Goal: Information Seeking & Learning: Understand process/instructions

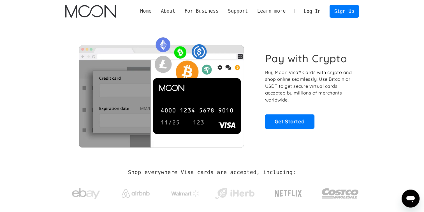
click at [156, 10] on link "Home" at bounding box center [145, 11] width 21 height 7
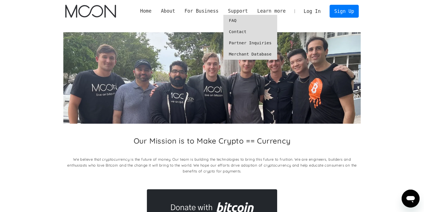
click at [248, 22] on link "FAQ" at bounding box center [250, 20] width 54 height 11
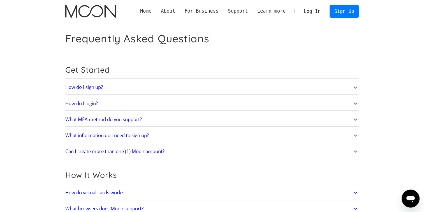
click at [128, 136] on h2 "What information do I need to sign up?" at bounding box center [106, 135] width 83 height 6
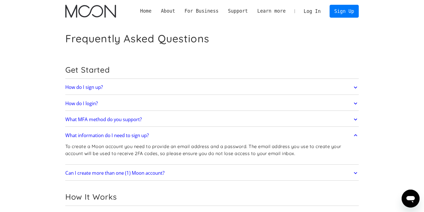
click at [132, 94] on div "How do I sign up? Head to paywithmoon.com/signup to get started." at bounding box center [212, 87] width 294 height 15
click at [131, 86] on link "How do I sign up?" at bounding box center [212, 88] width 294 height 12
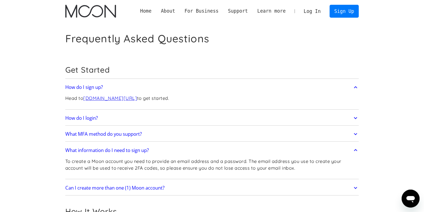
click at [134, 114] on link "How do I login?" at bounding box center [212, 118] width 294 height 12
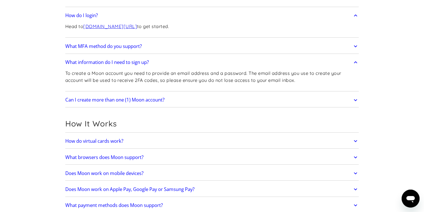
scroll to position [112, 0]
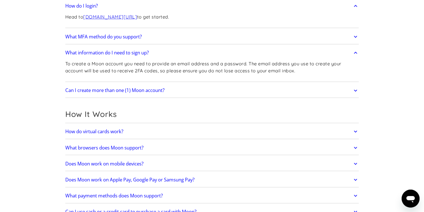
click at [136, 133] on link "How do virtual cards work?" at bounding box center [212, 132] width 294 height 12
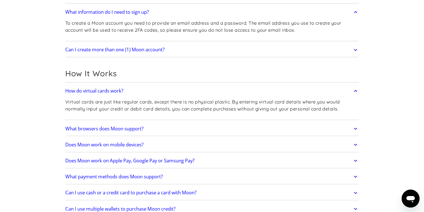
scroll to position [168, 0]
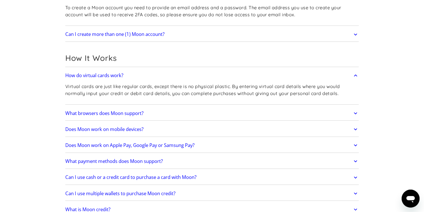
click at [184, 142] on h2 "Does Moon work on Apple Pay, Google Pay or Samsung Pay?" at bounding box center [129, 145] width 129 height 6
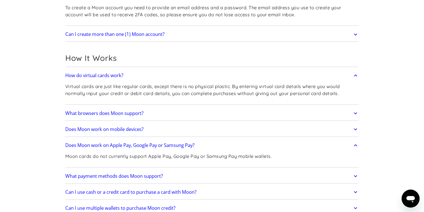
click at [131, 130] on h2 "Does Moon work on mobile devices?" at bounding box center [104, 129] width 78 height 6
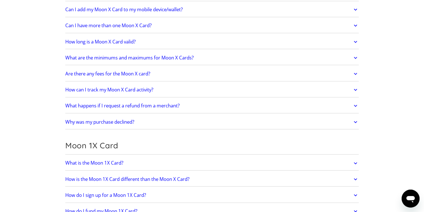
scroll to position [644, 0]
